Goal: Information Seeking & Learning: Learn about a topic

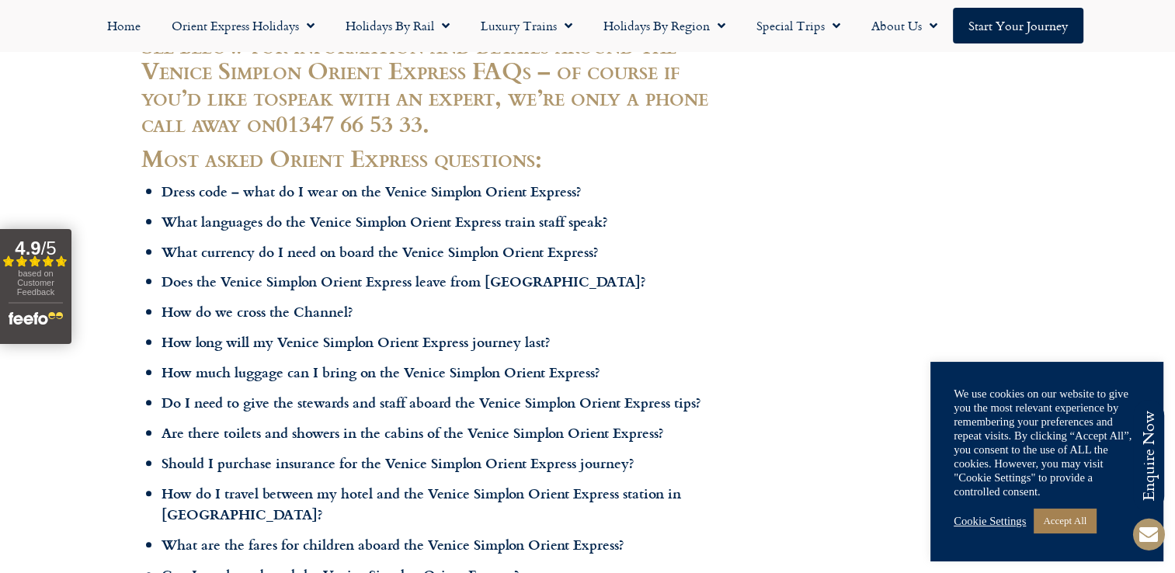
scroll to position [543, 0]
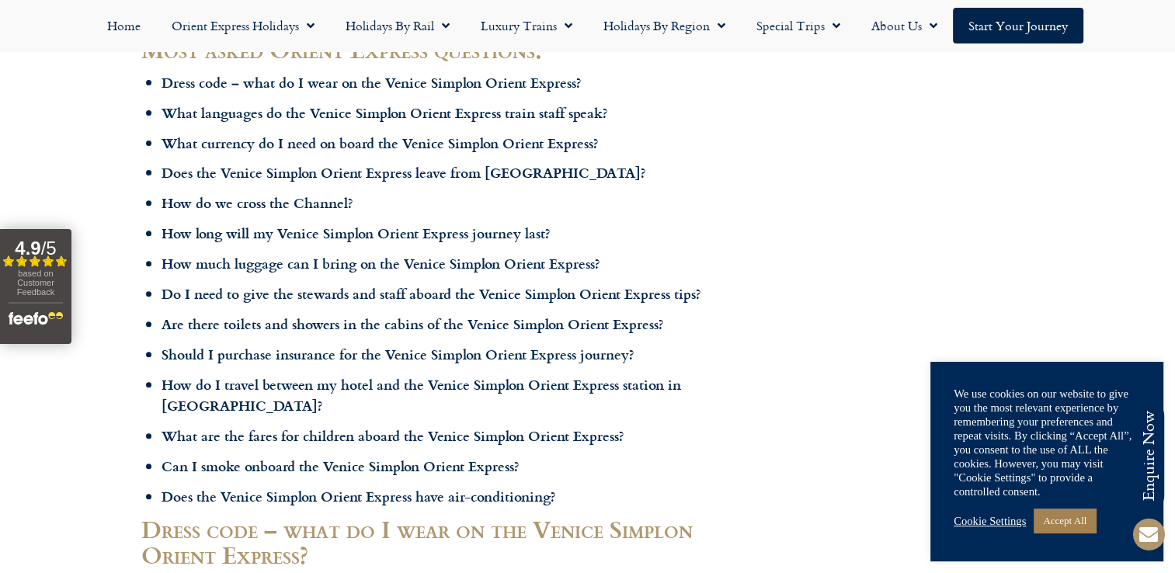
click at [334, 295] on b "Do I need to give the stewards and staff aboard the Venice Simplon Orient Expre…" at bounding box center [431, 293] width 540 height 20
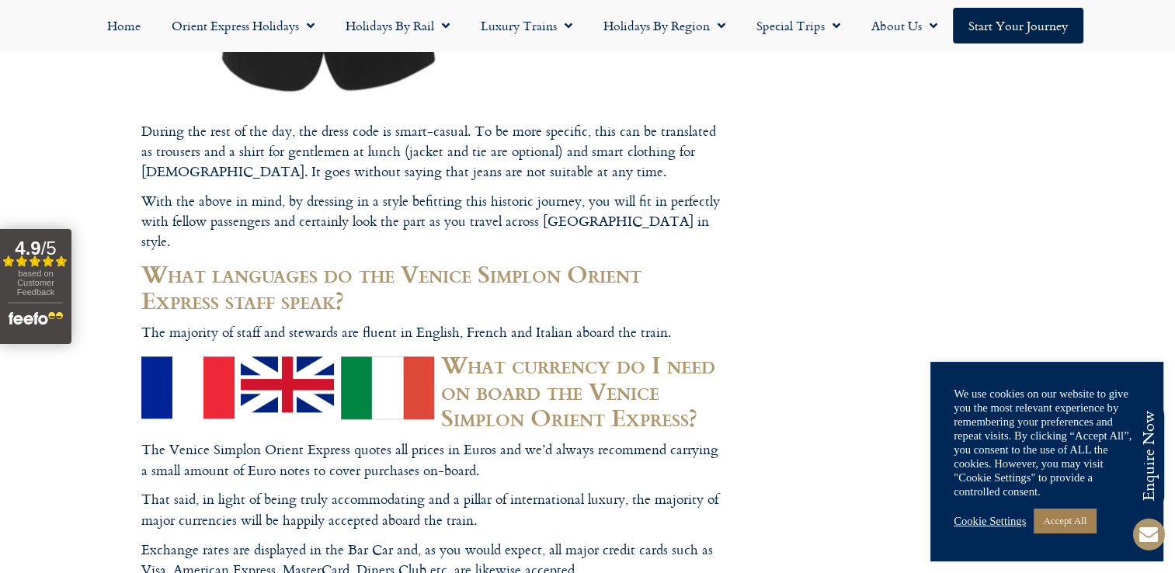
scroll to position [1553, 0]
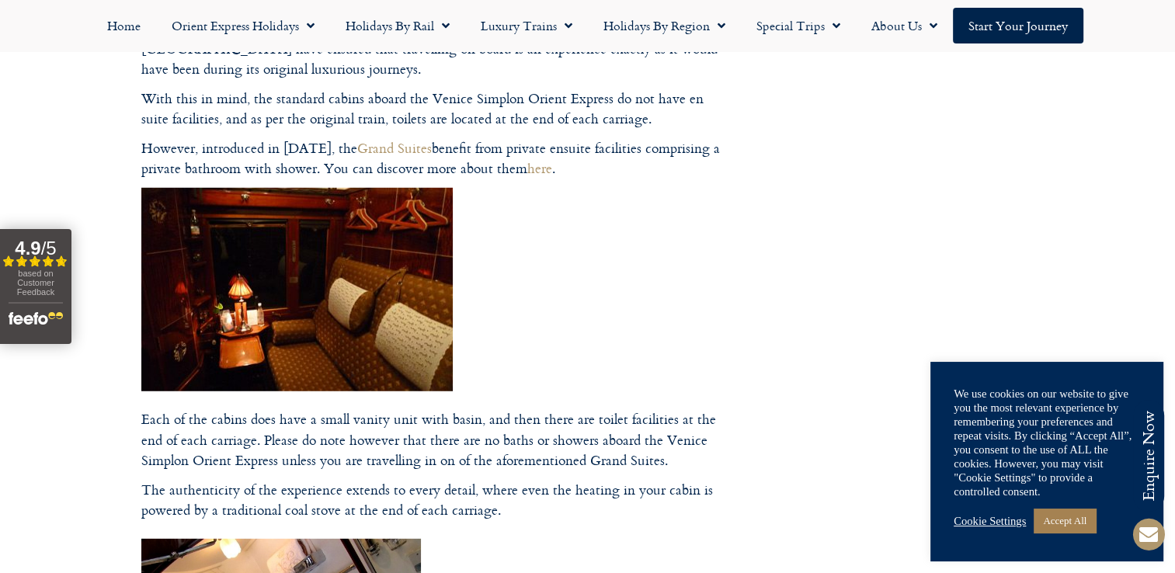
scroll to position [4192, 0]
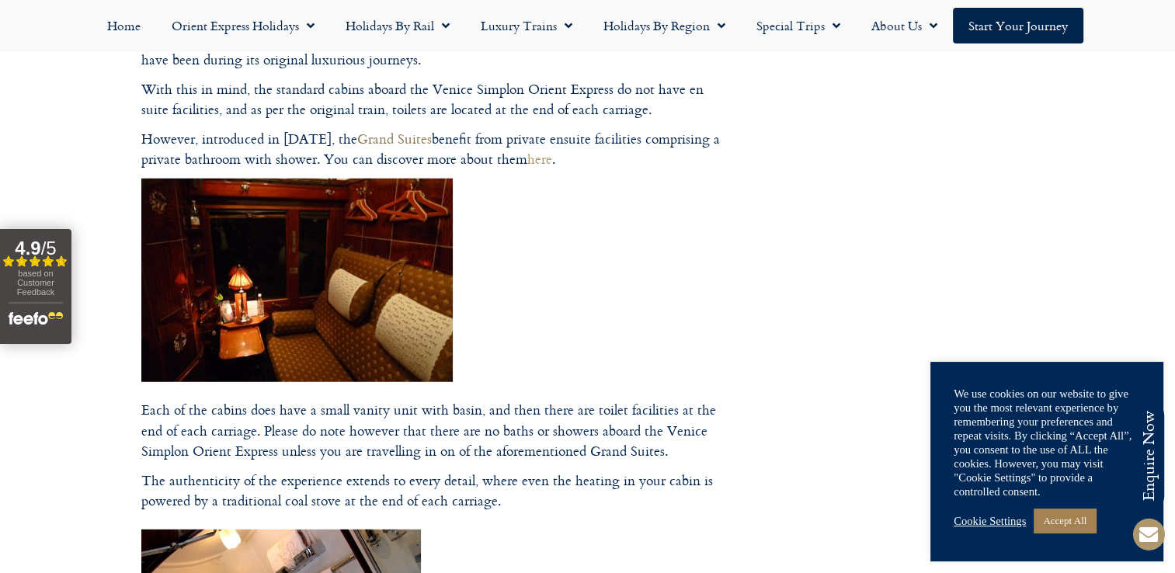
click at [385, 128] on link "Grand Suites" at bounding box center [394, 138] width 75 height 21
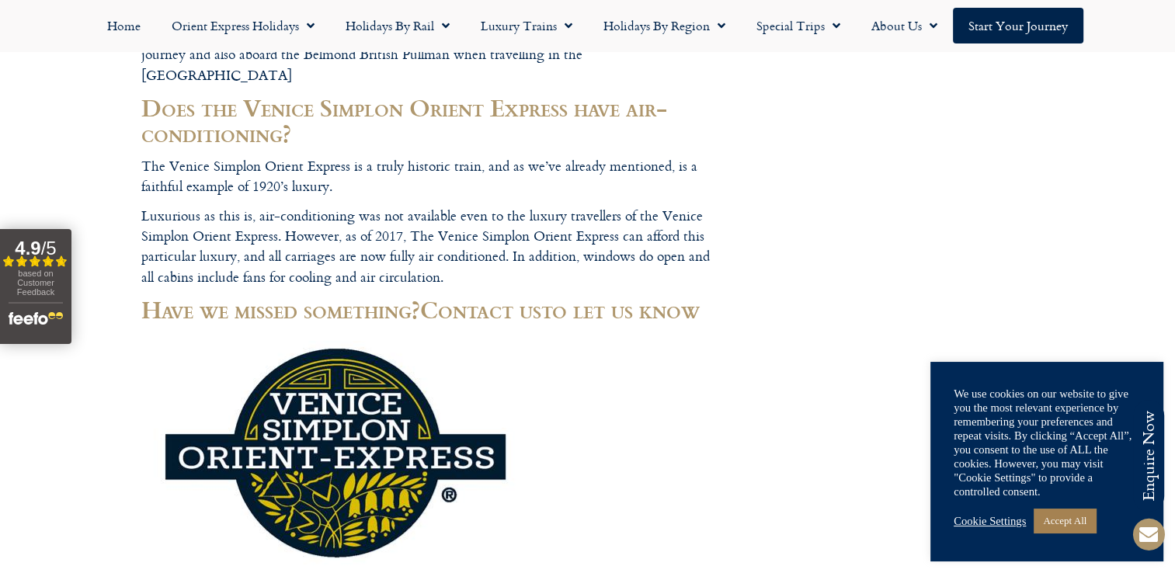
scroll to position [5279, 0]
